Goal: Communication & Community: Answer question/provide support

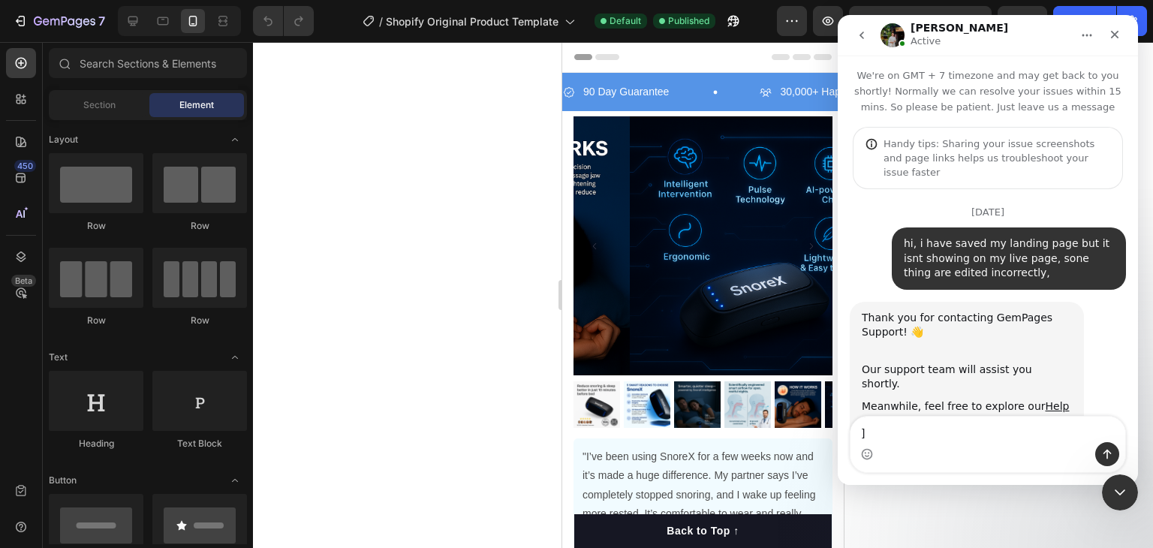
scroll to position [15734, 0]
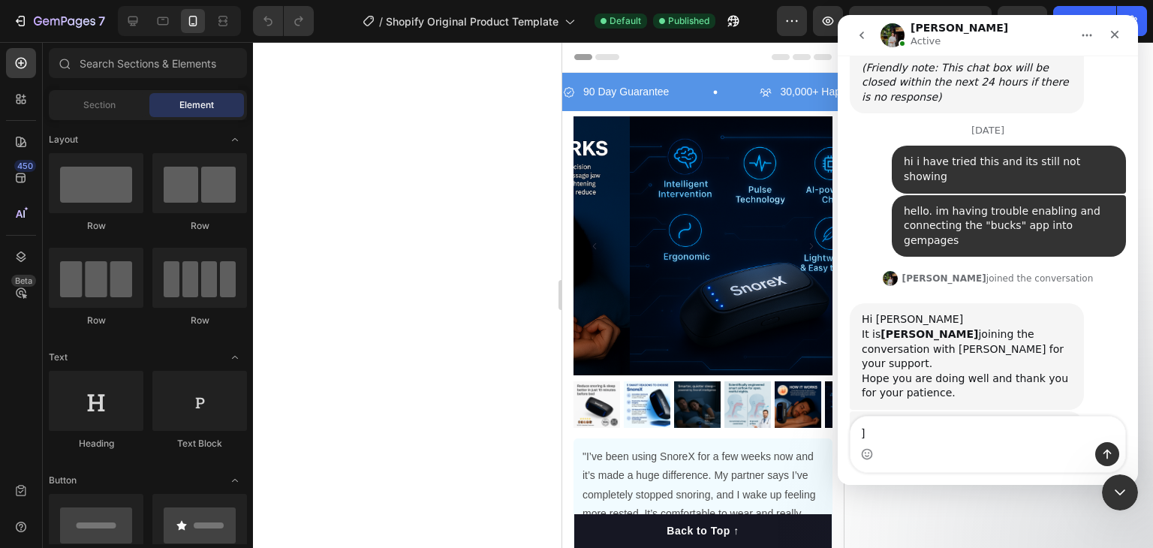
drag, startPoint x: 942, startPoint y: 199, endPoint x: 960, endPoint y: 202, distance: 17.5
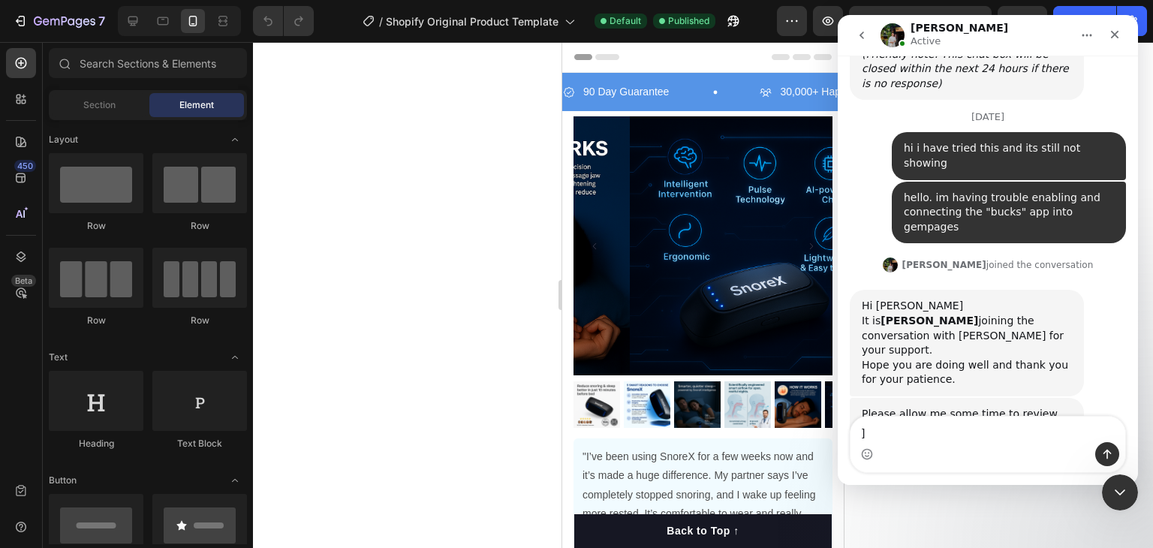
scroll to position [15749, 0]
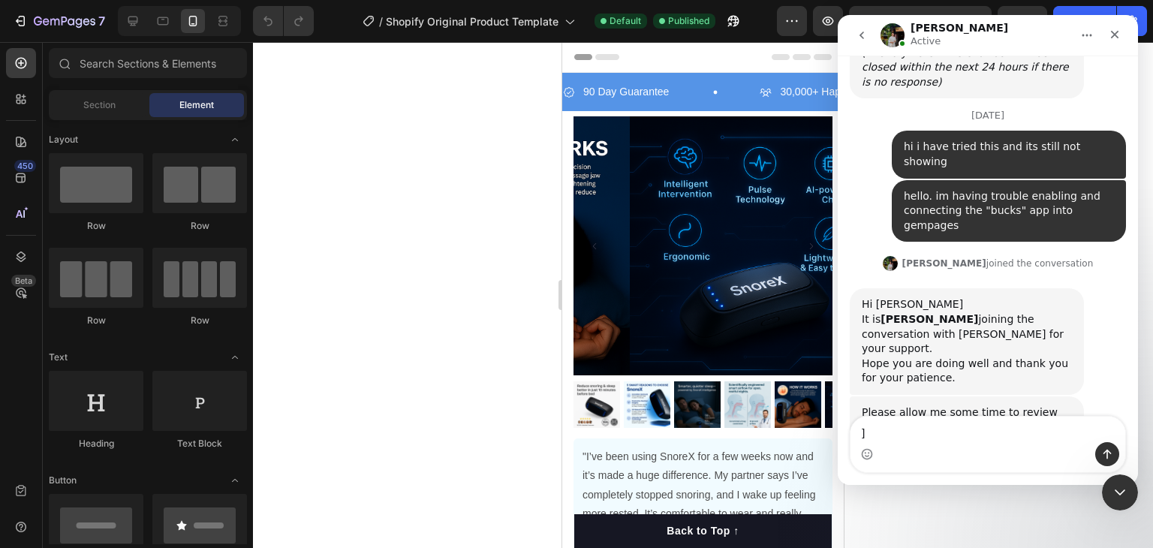
drag, startPoint x: 949, startPoint y: 231, endPoint x: 935, endPoint y: 223, distance: 16.1
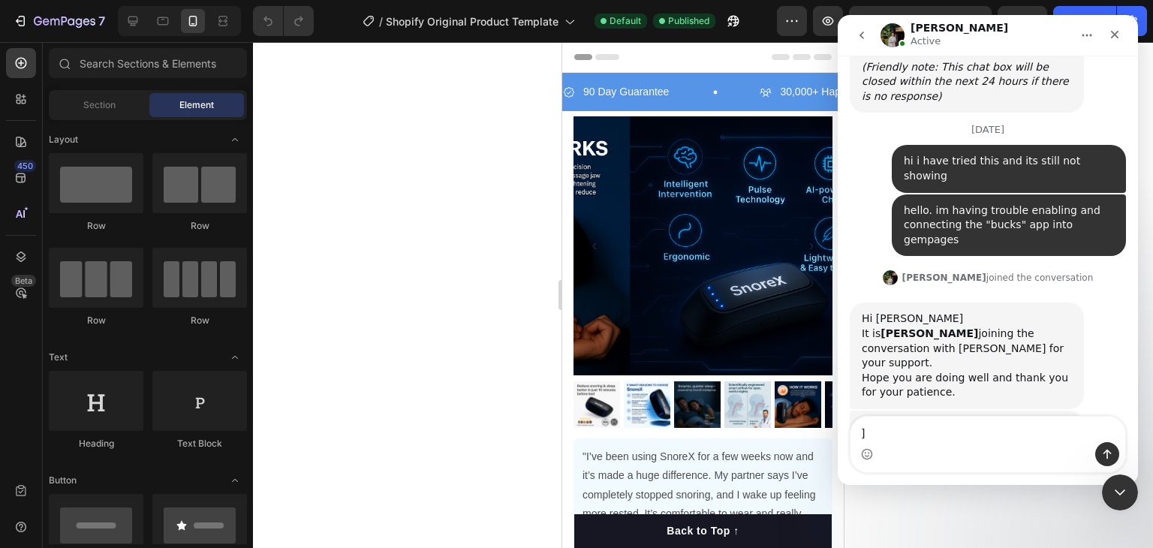
scroll to position [15734, 0]
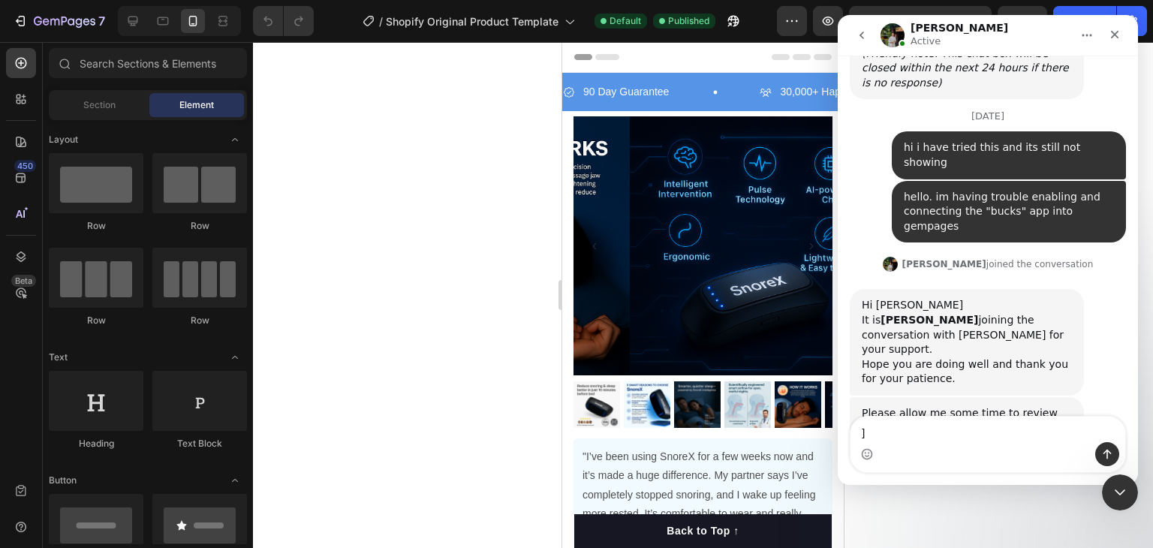
scroll to position [15749, 0]
drag, startPoint x: 975, startPoint y: 244, endPoint x: 954, endPoint y: 241, distance: 21.2
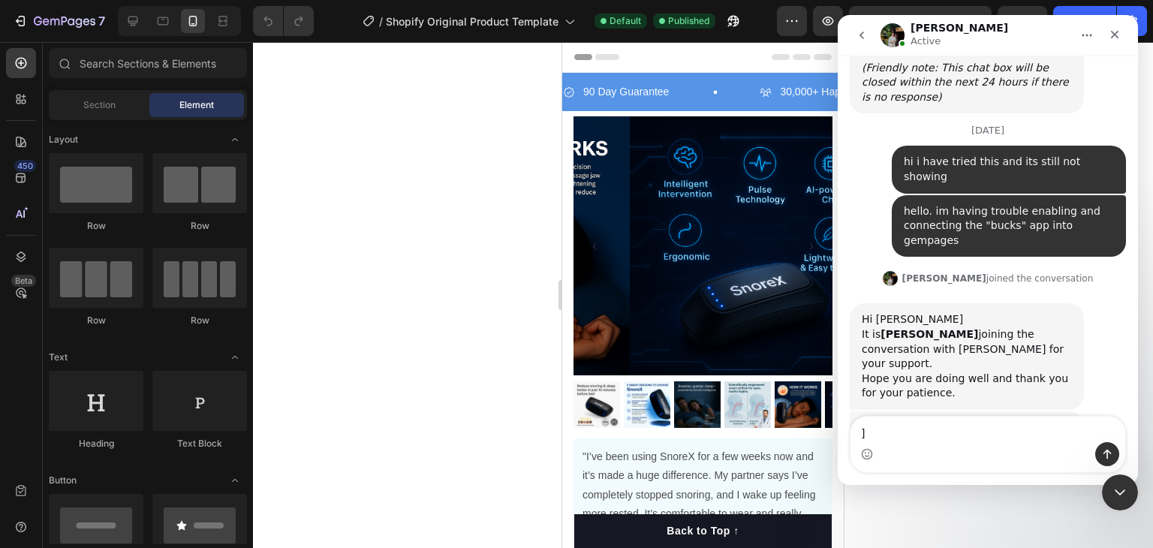
drag, startPoint x: 917, startPoint y: 250, endPoint x: 909, endPoint y: 252, distance: 8.6
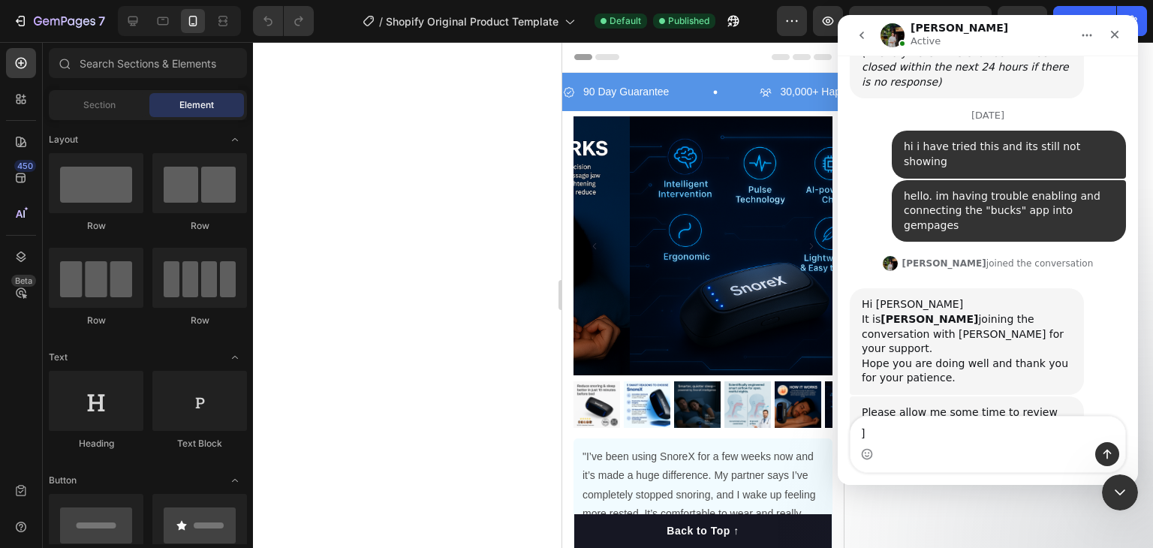
drag, startPoint x: 900, startPoint y: 247, endPoint x: 912, endPoint y: 250, distance: 11.7
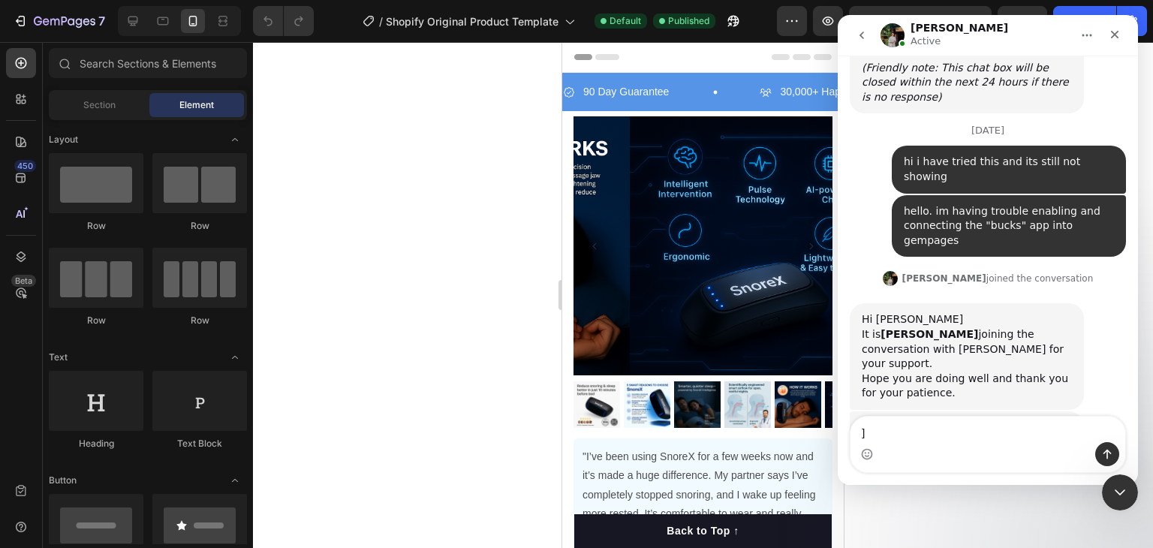
drag, startPoint x: 920, startPoint y: 258, endPoint x: 933, endPoint y: 267, distance: 16.2
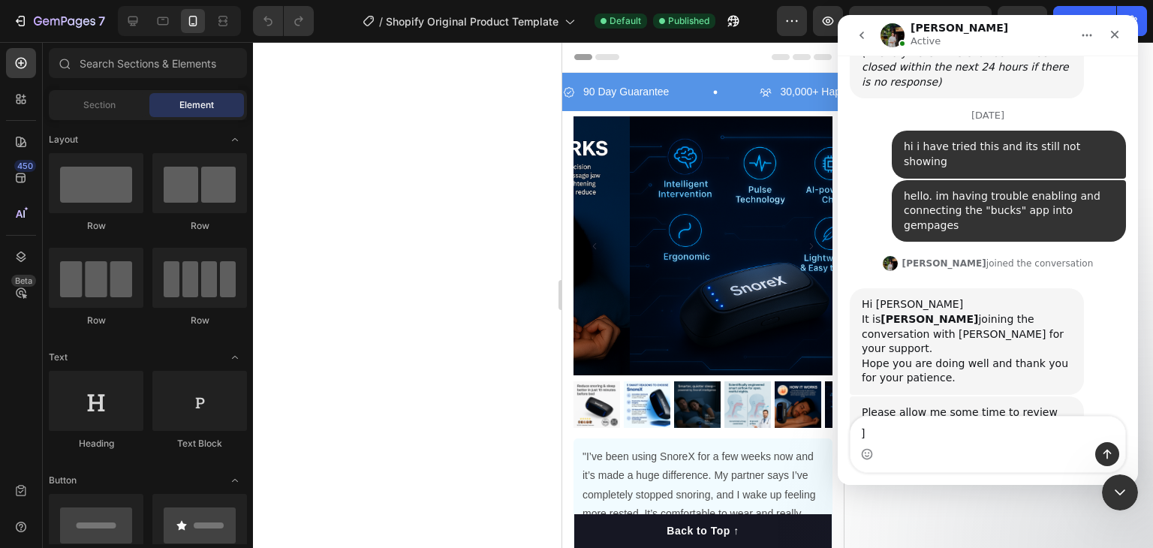
drag, startPoint x: 954, startPoint y: 264, endPoint x: 971, endPoint y: 264, distance: 17.3
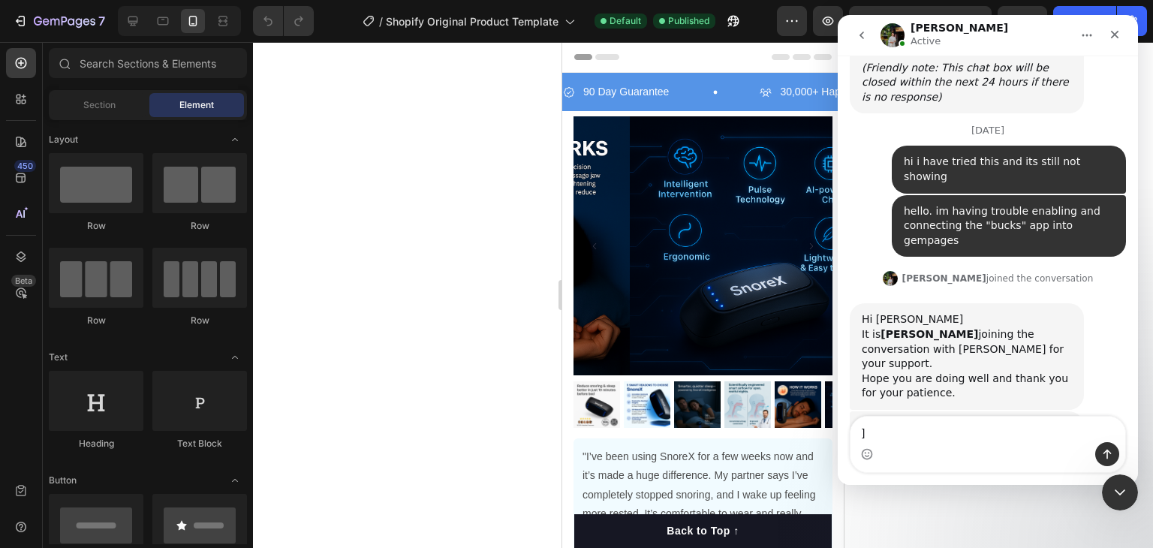
drag, startPoint x: 1003, startPoint y: 269, endPoint x: 1017, endPoint y: 275, distance: 14.8
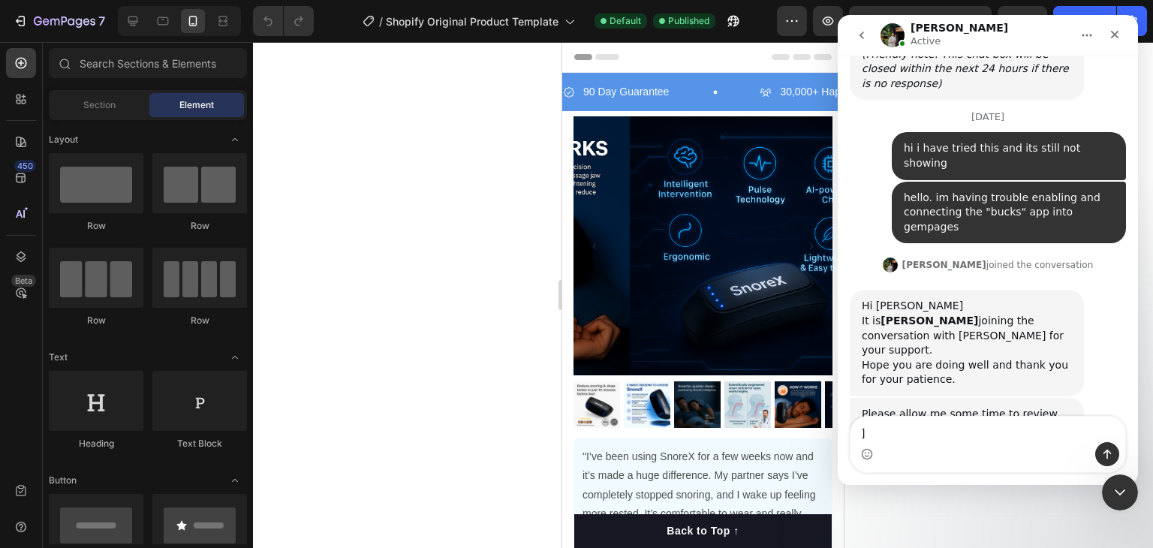
scroll to position [15749, 0]
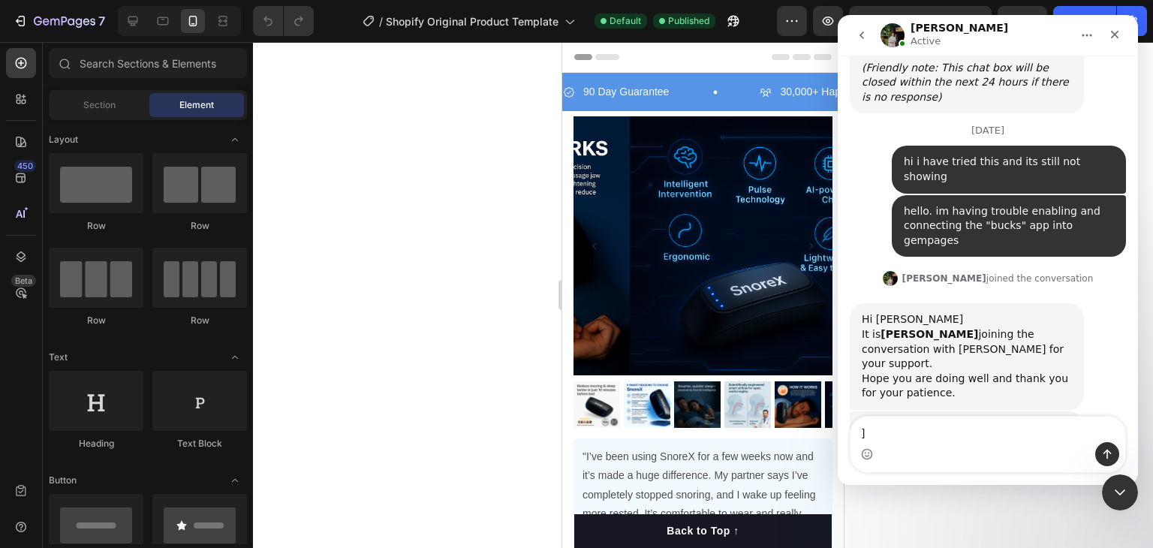
scroll to position [15734, 0]
